Goal: Information Seeking & Learning: Learn about a topic

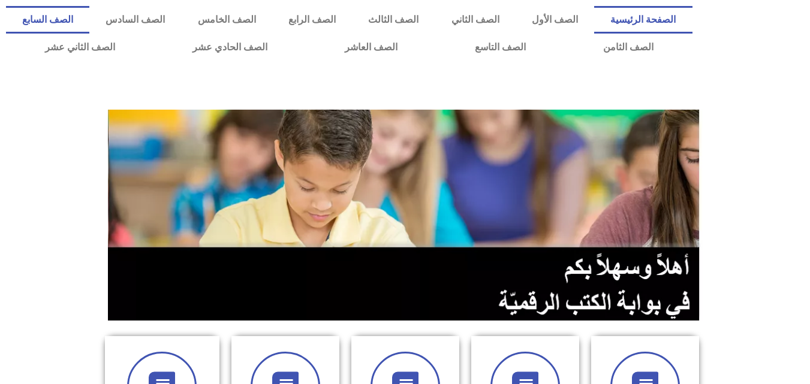
click at [89, 20] on link "الصف السابع" at bounding box center [47, 20] width 83 height 28
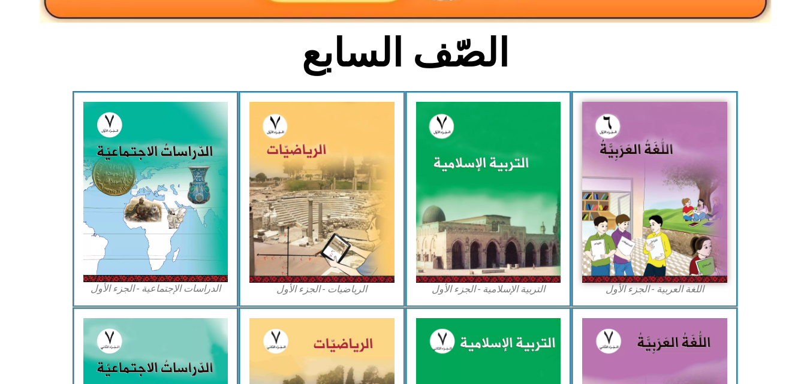
scroll to position [278, 0]
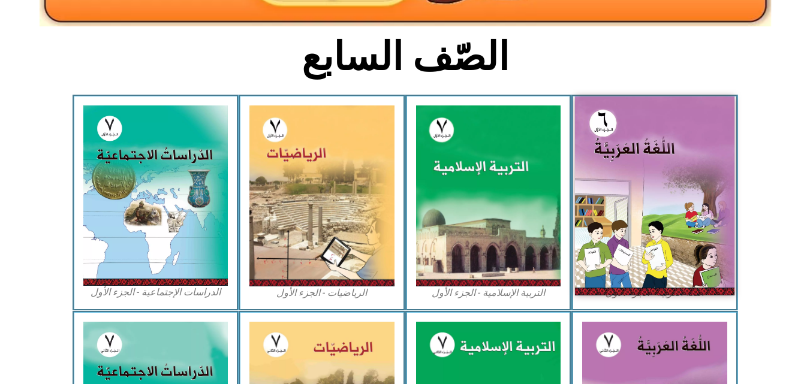
click at [667, 217] on img at bounding box center [654, 196] width 159 height 199
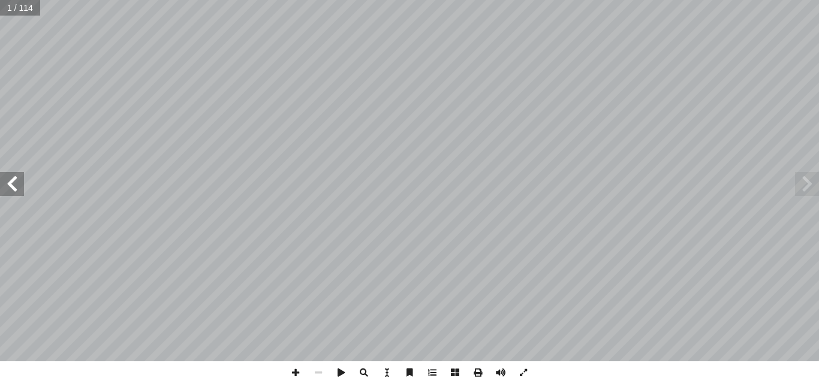
click at [0, 185] on span at bounding box center [12, 184] width 24 height 24
click at [291, 376] on span at bounding box center [295, 372] width 23 height 23
click at [296, 378] on span at bounding box center [295, 372] width 23 height 23
click at [305, 0] on html "الصفحة الرئيسية الصف الأول الصف الثاني الصف الثالث الصف الرابع الصف الخامس الصف…" at bounding box center [409, 54] width 819 height 109
click at [15, 193] on span at bounding box center [12, 184] width 24 height 24
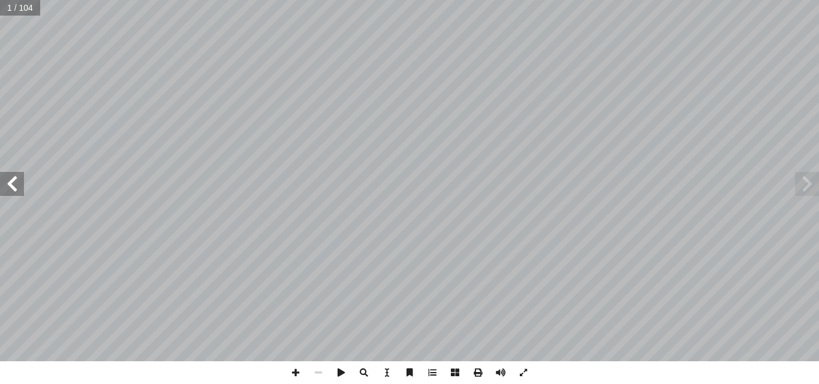
click at [15, 193] on span at bounding box center [12, 184] width 24 height 24
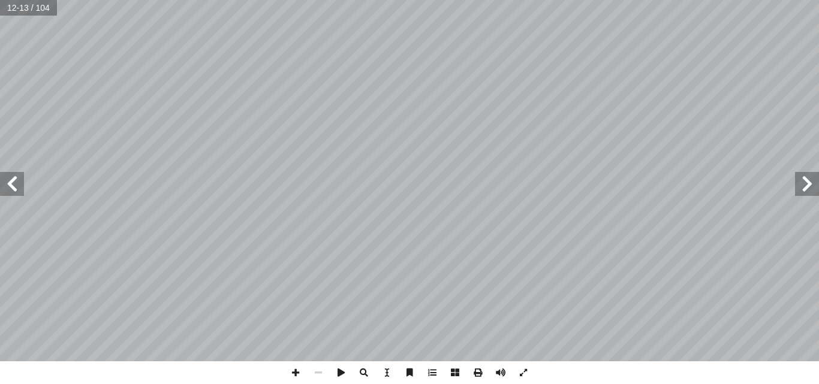
click at [16, 193] on span at bounding box center [12, 184] width 24 height 24
click at [293, 369] on span at bounding box center [295, 372] width 23 height 23
click at [303, 372] on span at bounding box center [295, 372] width 23 height 23
click at [302, 372] on span at bounding box center [295, 372] width 23 height 23
click at [13, 183] on span at bounding box center [12, 184] width 24 height 24
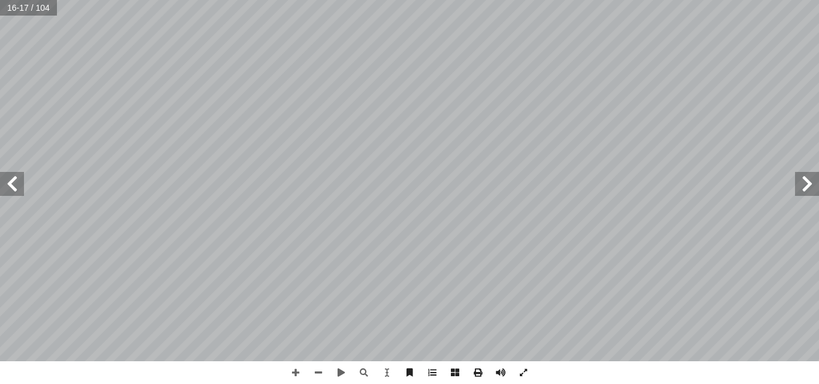
click at [805, 194] on span at bounding box center [807, 184] width 24 height 24
click at [288, 370] on span at bounding box center [295, 372] width 23 height 23
click at [291, 376] on span at bounding box center [295, 372] width 23 height 23
click at [818, 109] on html "الصفحة الرئيسية الصف الأول الصف الثاني الصف الثالث الصف الرابع الصف الخامس الصف…" at bounding box center [409, 54] width 819 height 109
